Goal: Check status: Check status

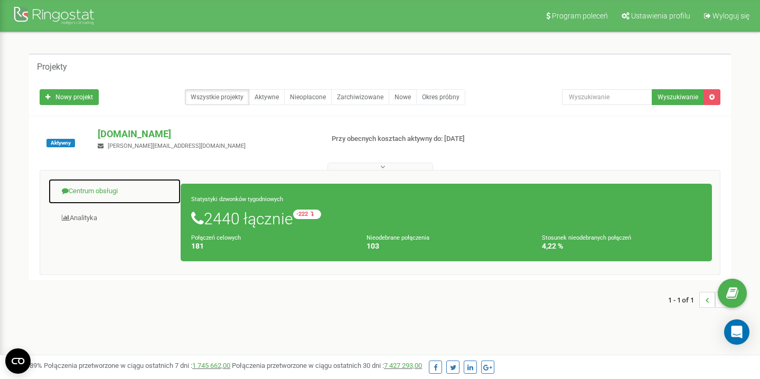
click at [82, 193] on link "Centrum obsługi" at bounding box center [114, 191] width 133 height 26
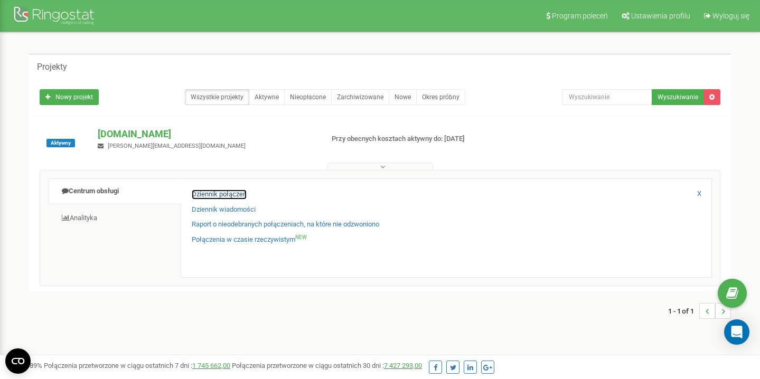
click at [210, 196] on link "Dziennik połączeń" at bounding box center [219, 195] width 55 height 10
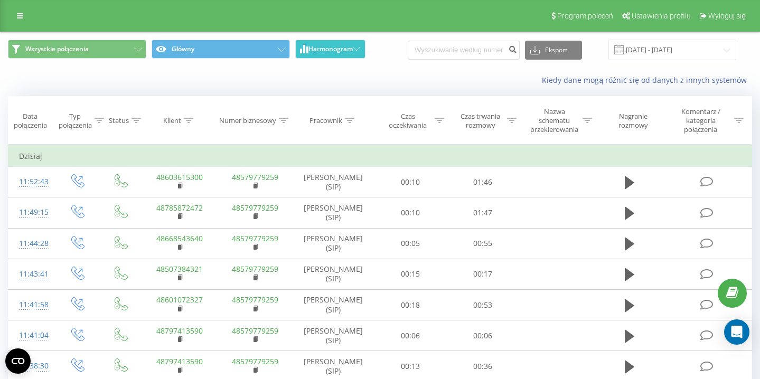
click at [351, 46] on span "Harmonogram" at bounding box center [330, 48] width 44 height 7
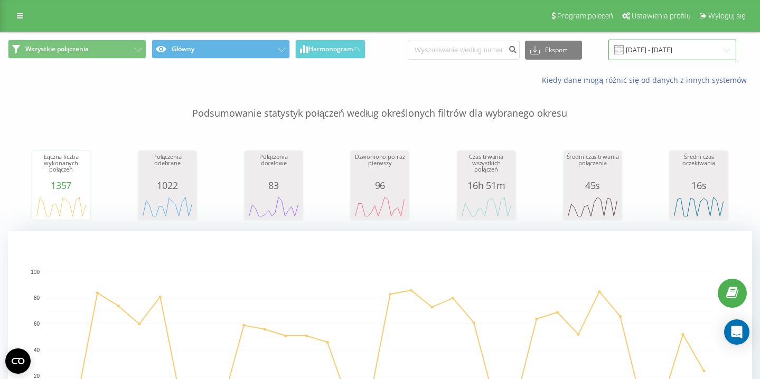
click at [685, 45] on input "[DATE] - [DATE]" at bounding box center [672, 50] width 128 height 21
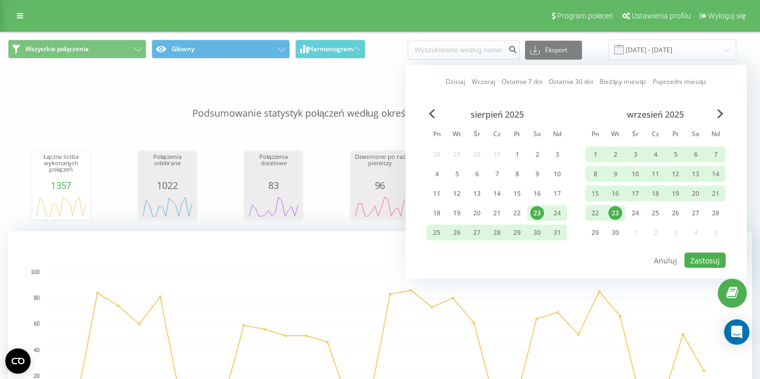
click at [618, 212] on div "23" at bounding box center [615, 213] width 14 height 14
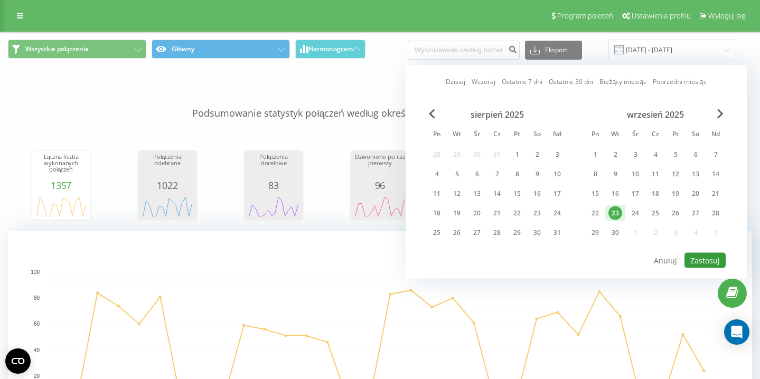
click at [719, 260] on button "Zastosuj" at bounding box center [704, 260] width 41 height 15
type input "[DATE] - [DATE]"
